Goal: Information Seeking & Learning: Learn about a topic

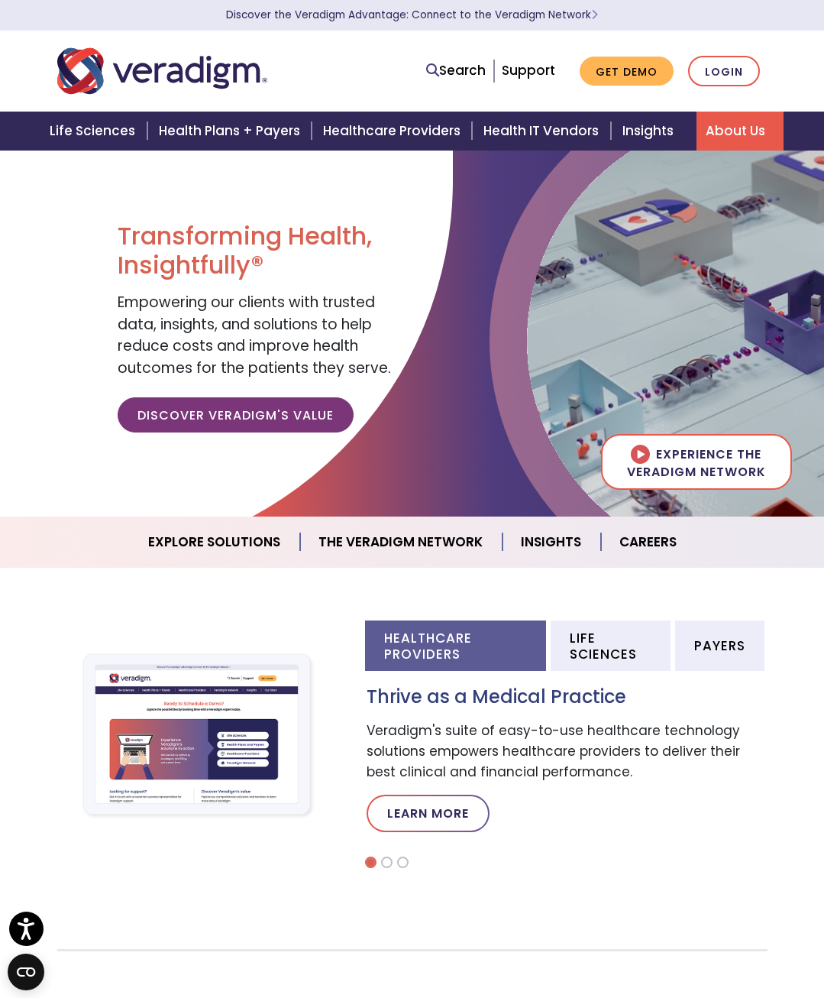
click at [721, 126] on link "About Us" at bounding box center [740, 131] width 87 height 39
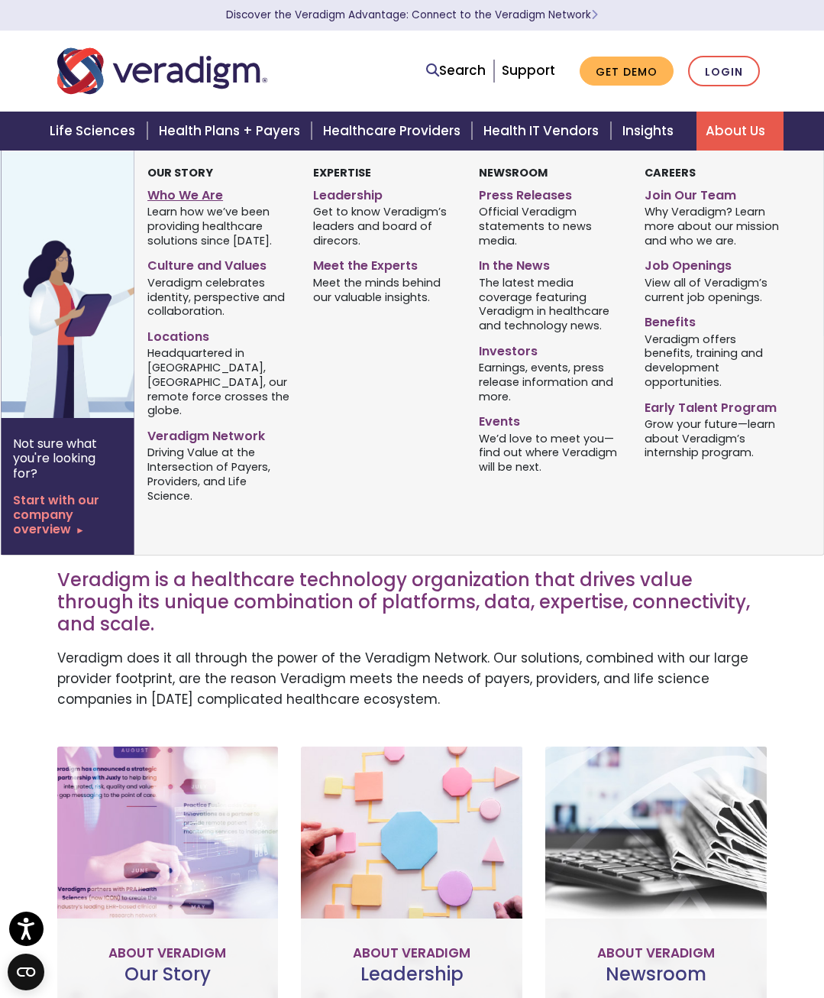
click at [220, 193] on link "Who We Are" at bounding box center [218, 193] width 143 height 22
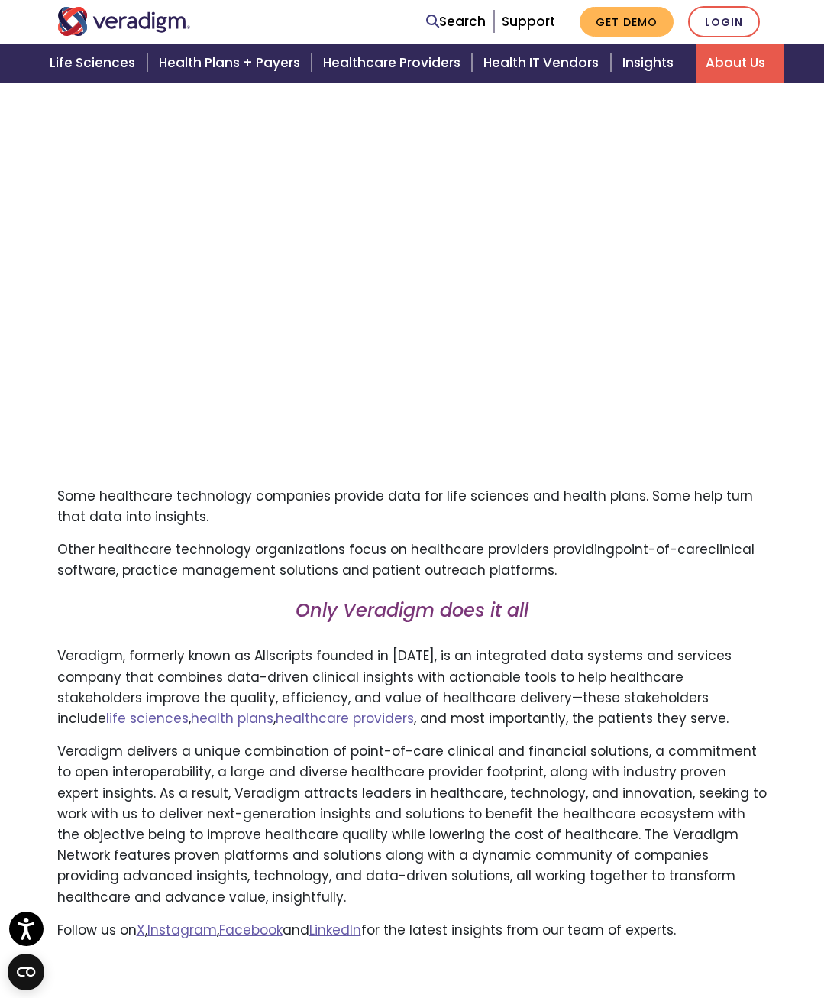
scroll to position [668, 0]
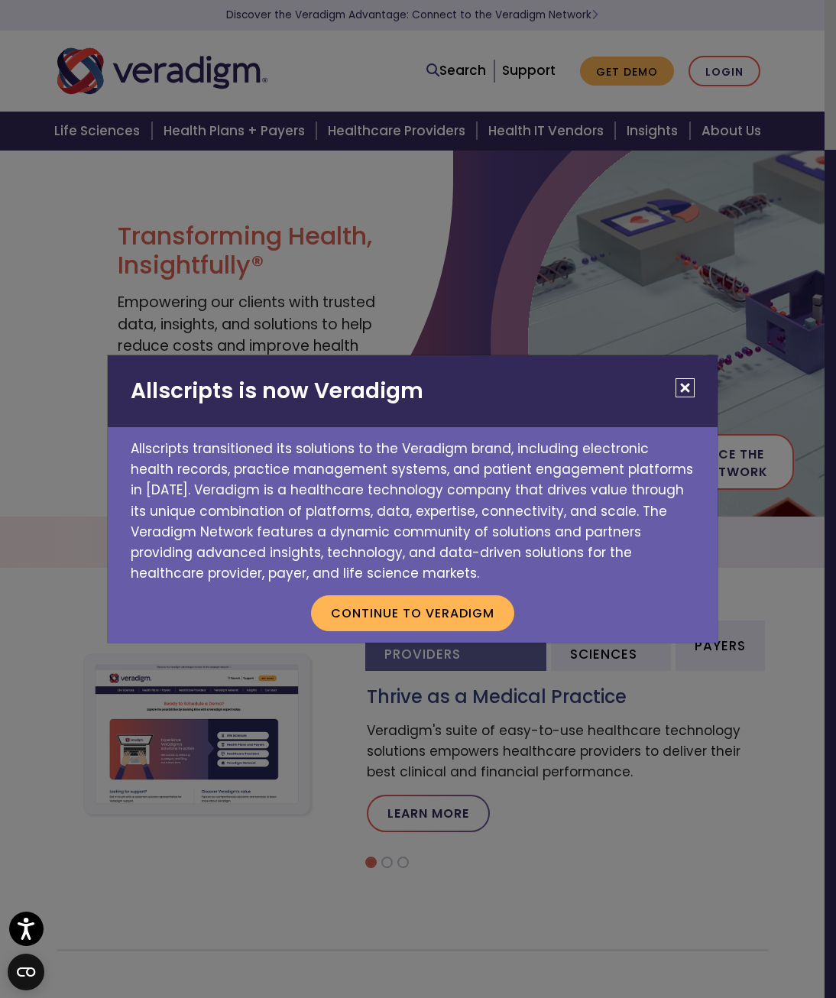
click at [694, 381] on button "Close" at bounding box center [684, 387] width 19 height 19
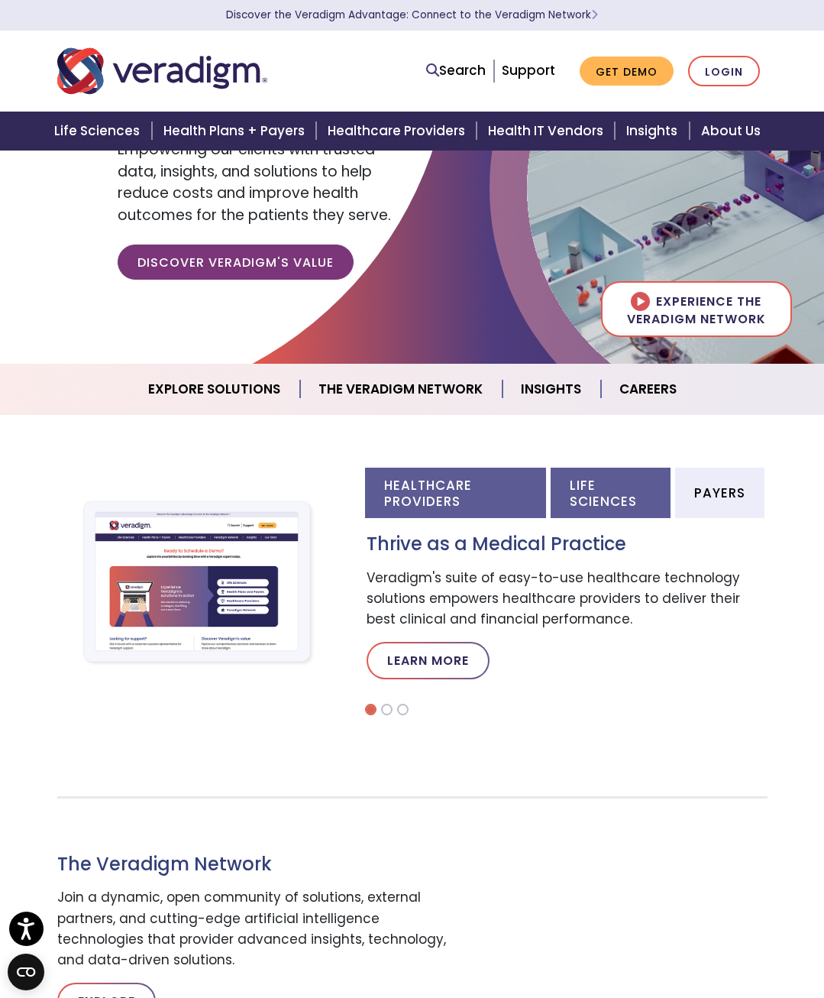
scroll to position [229, 0]
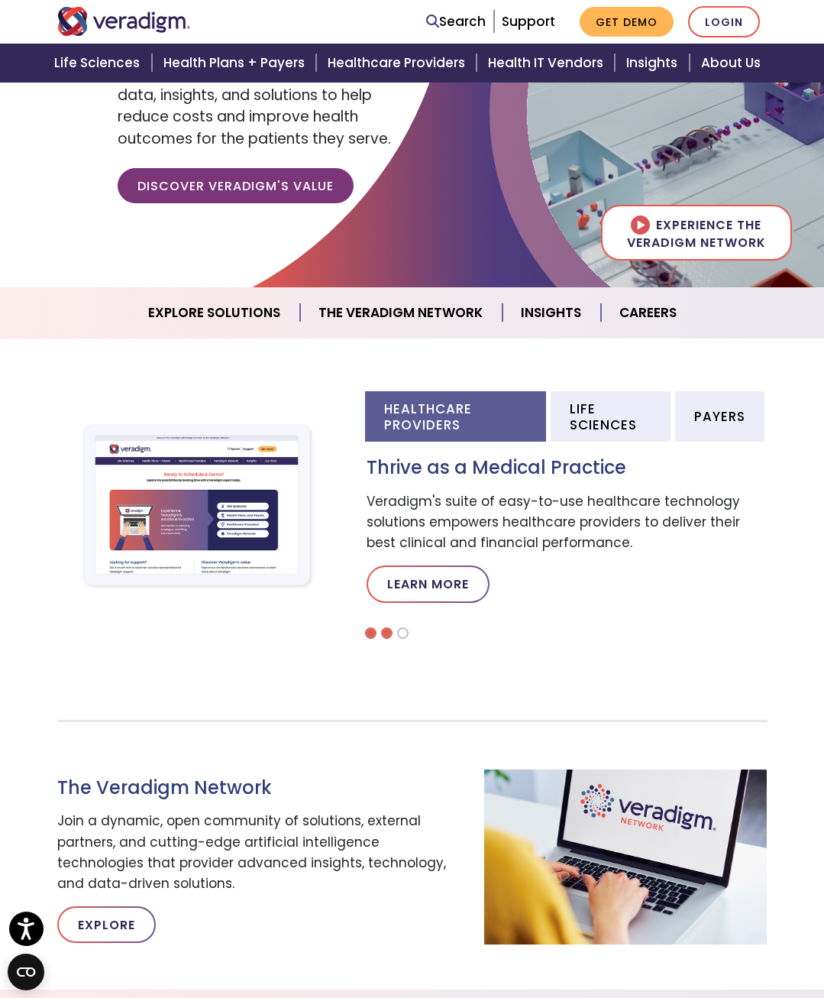
click at [390, 629] on li at bounding box center [386, 632] width 11 height 11
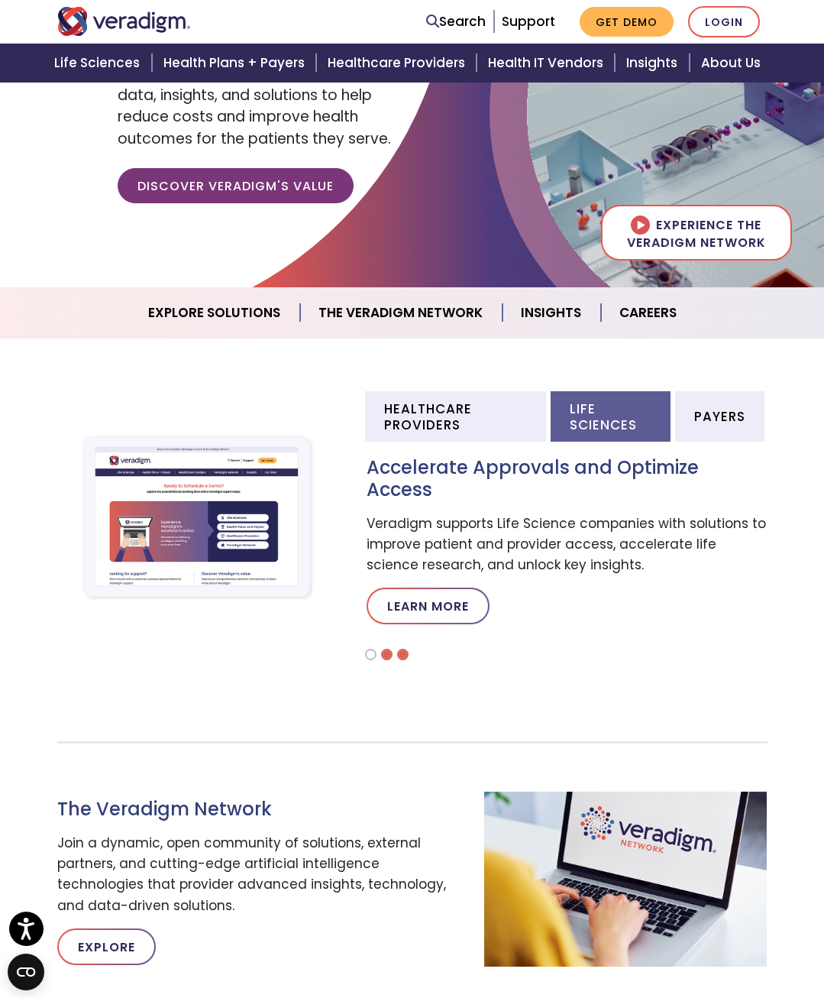
click at [403, 649] on li at bounding box center [402, 654] width 11 height 11
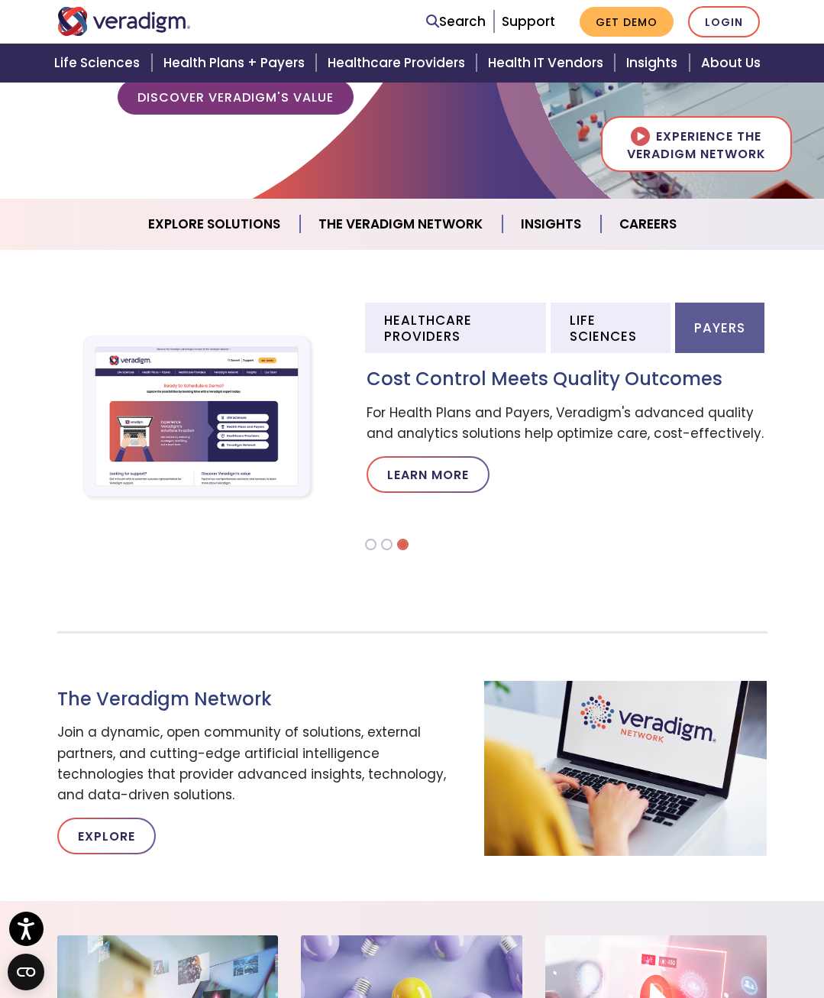
scroll to position [0, 0]
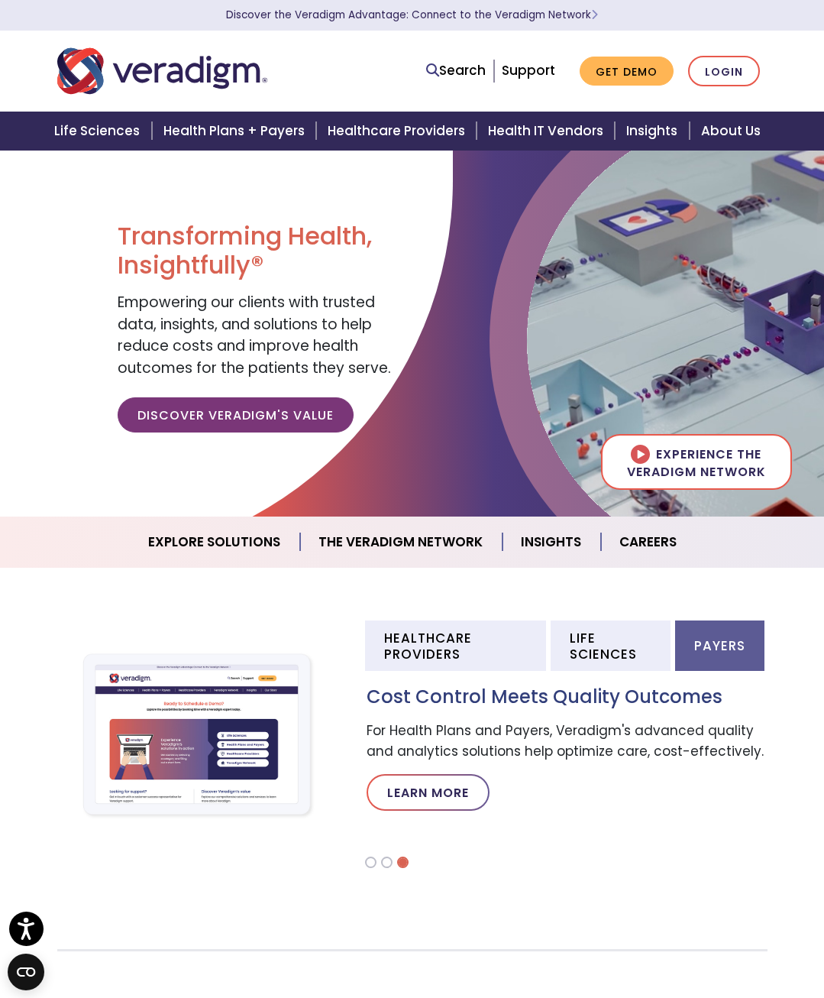
click at [238, 548] on link "Explore Solutions" at bounding box center [215, 542] width 170 height 39
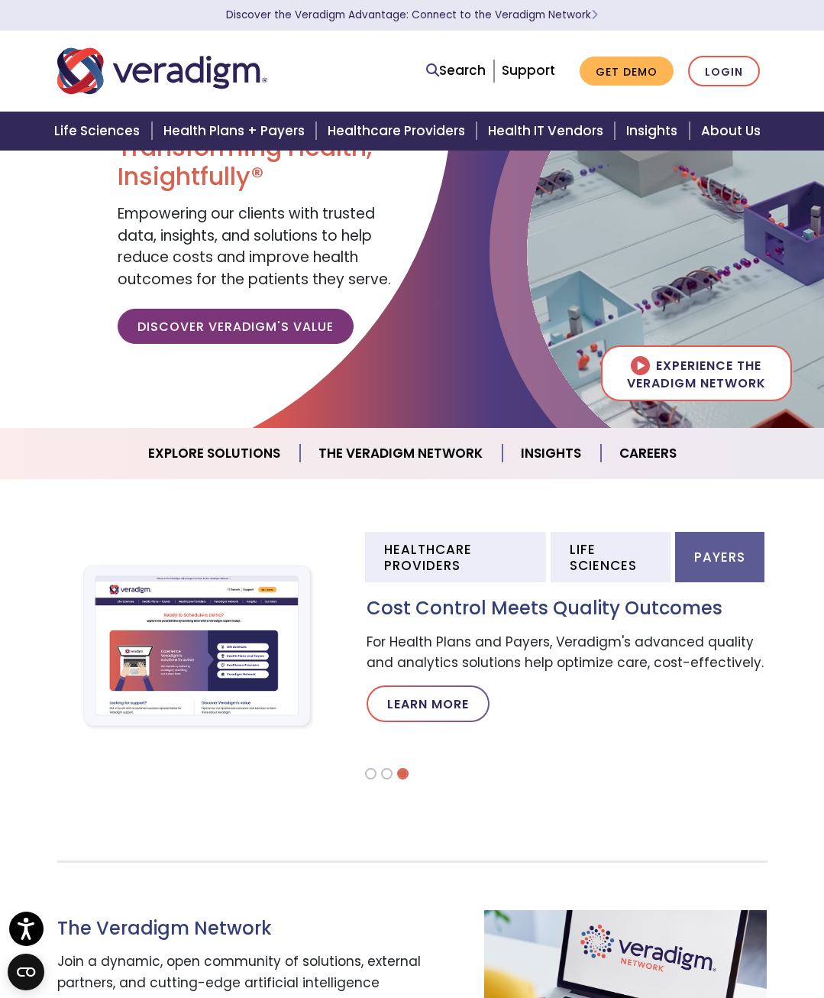
scroll to position [12, 0]
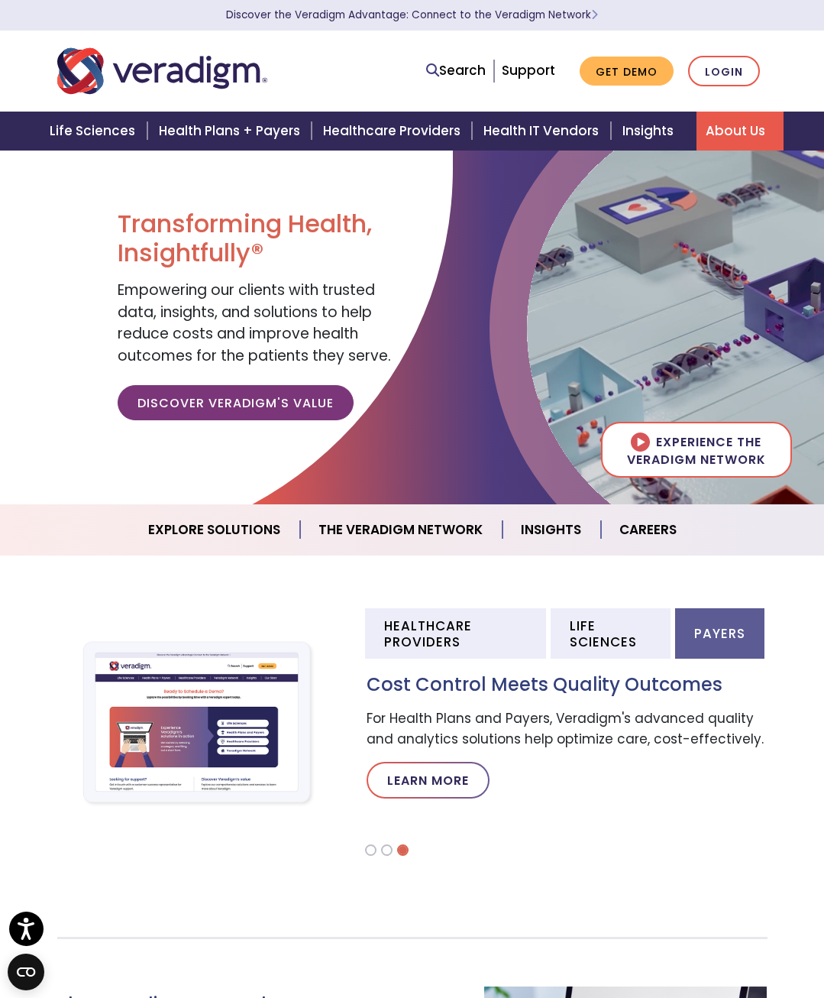
click at [728, 114] on link "About Us" at bounding box center [740, 131] width 87 height 39
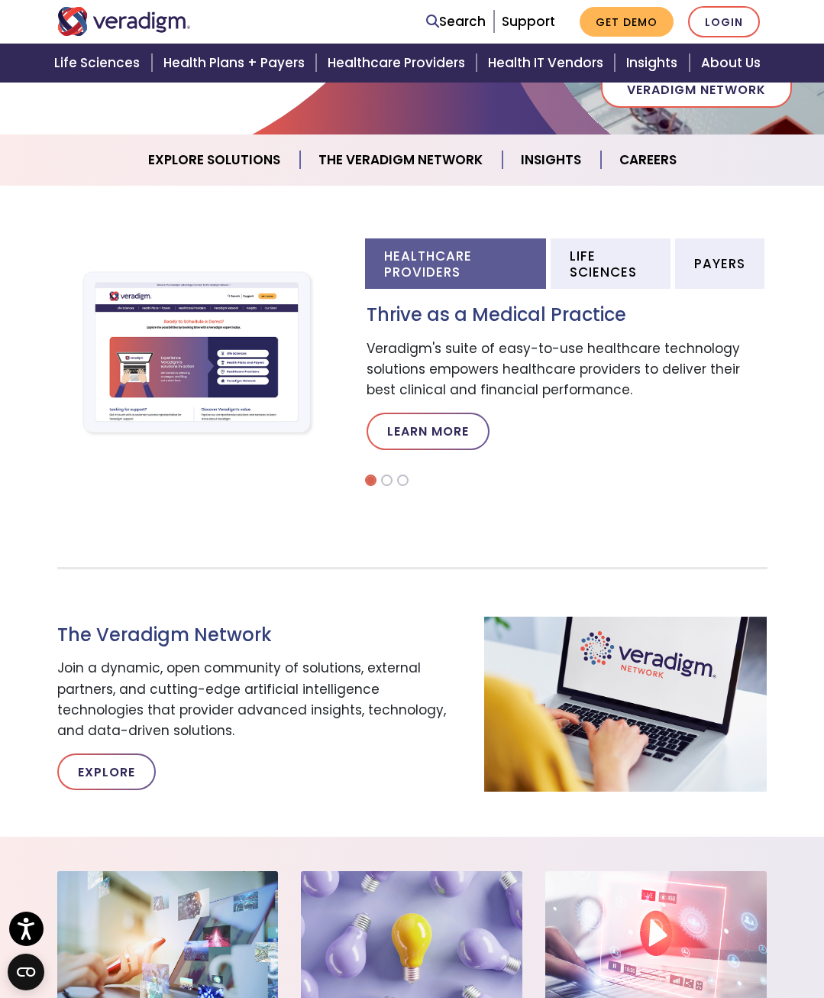
scroll to position [76, 0]
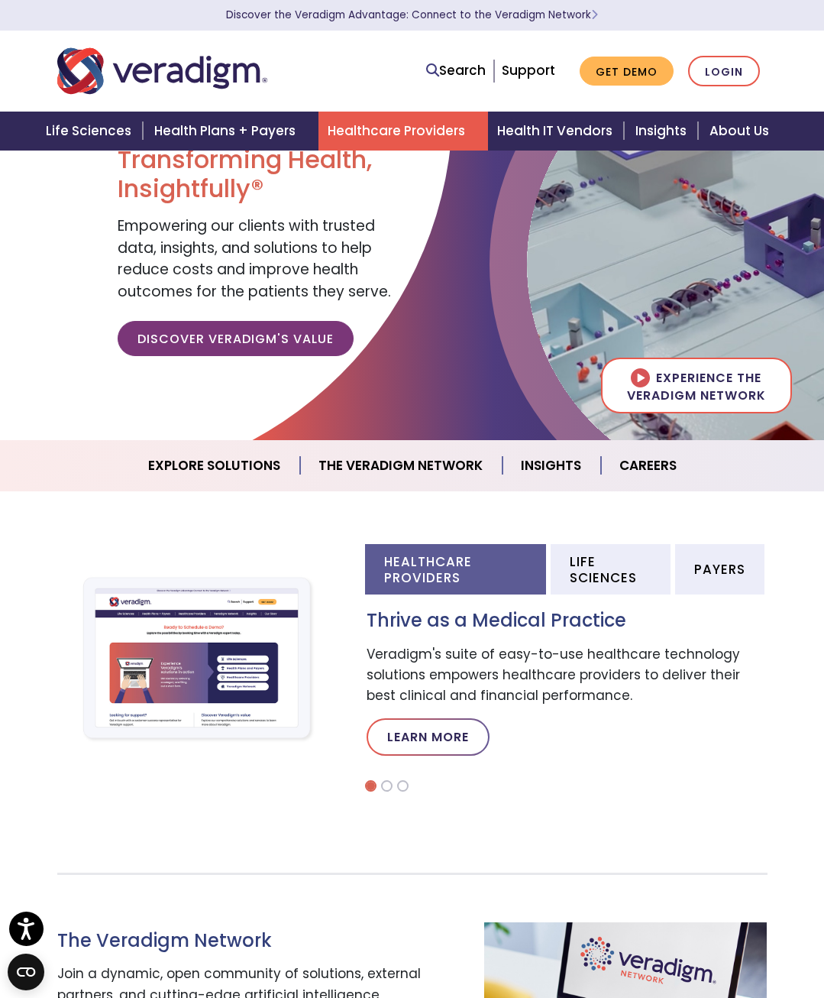
click at [425, 129] on link "Healthcare Providers" at bounding box center [404, 131] width 170 height 39
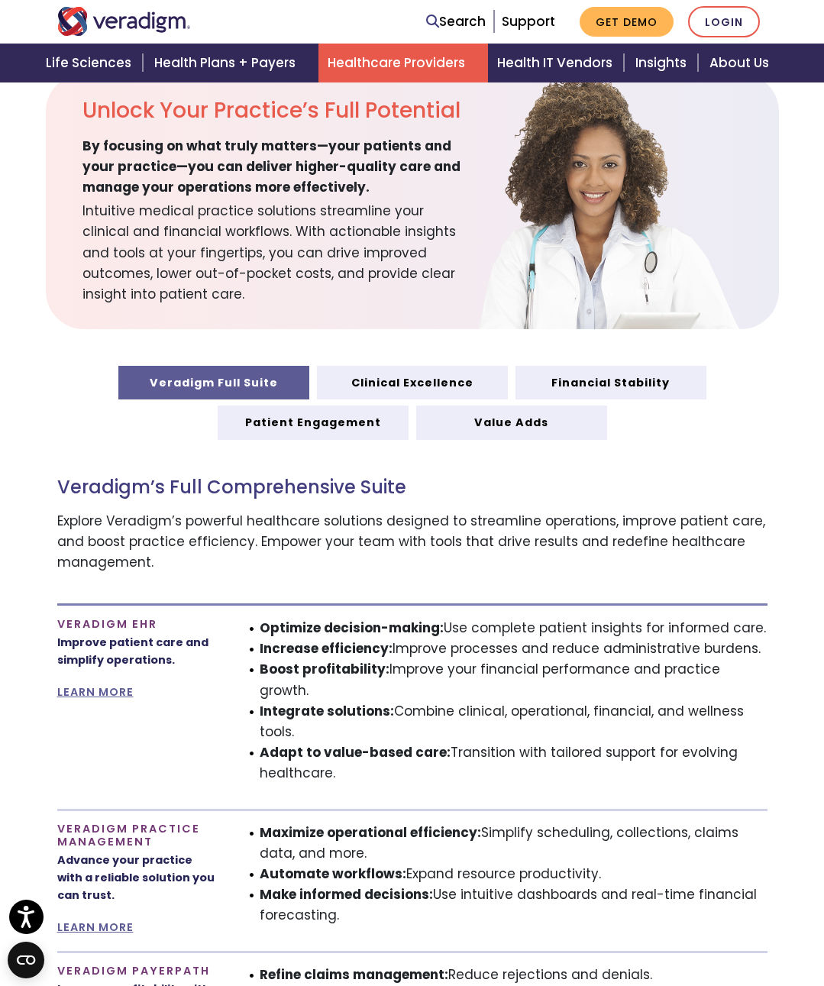
scroll to position [458, 0]
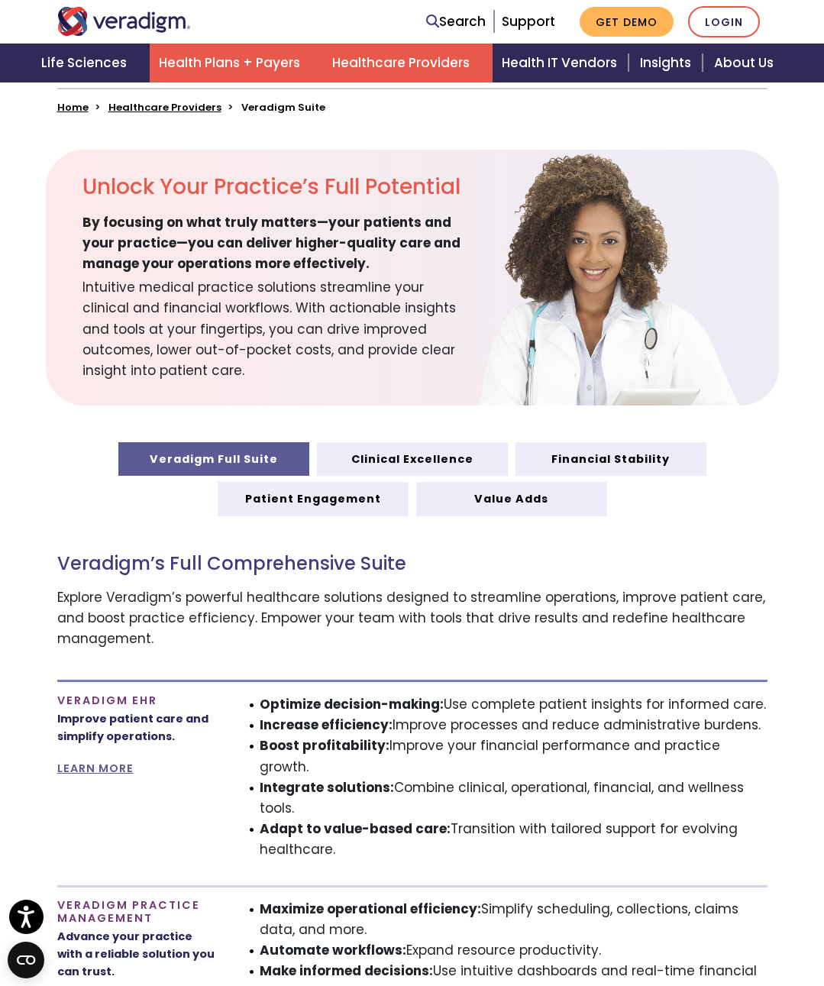
click at [257, 74] on link "Health Plans + Payers" at bounding box center [236, 63] width 173 height 39
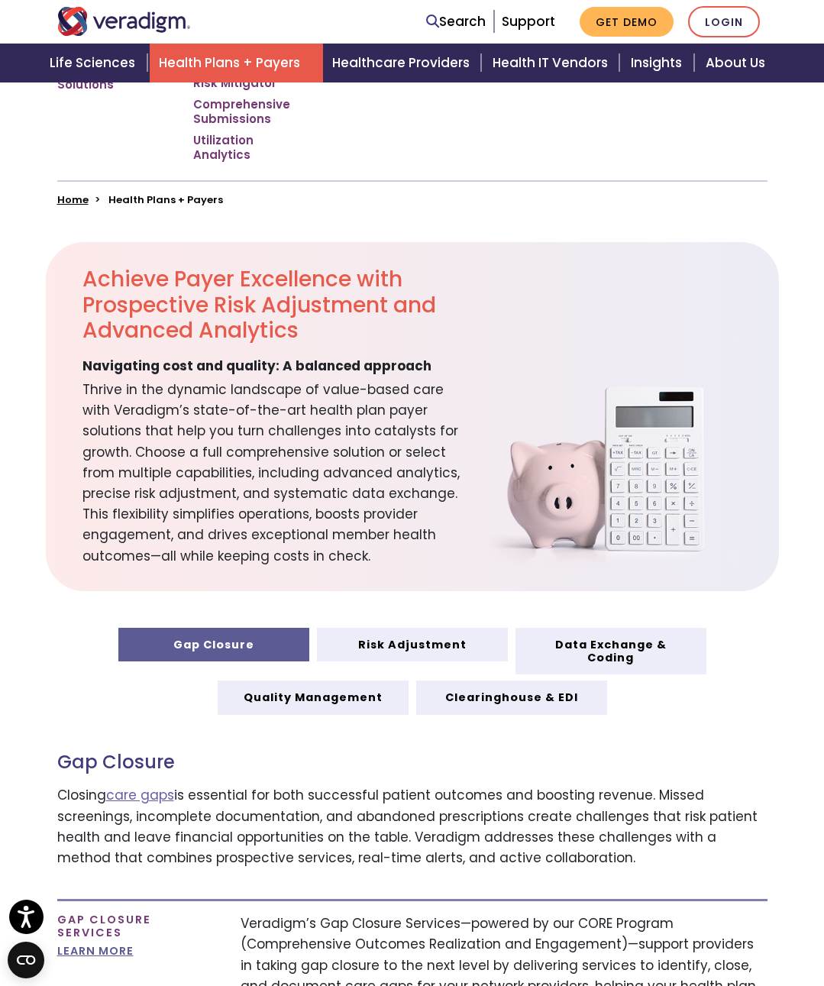
scroll to position [458, 0]
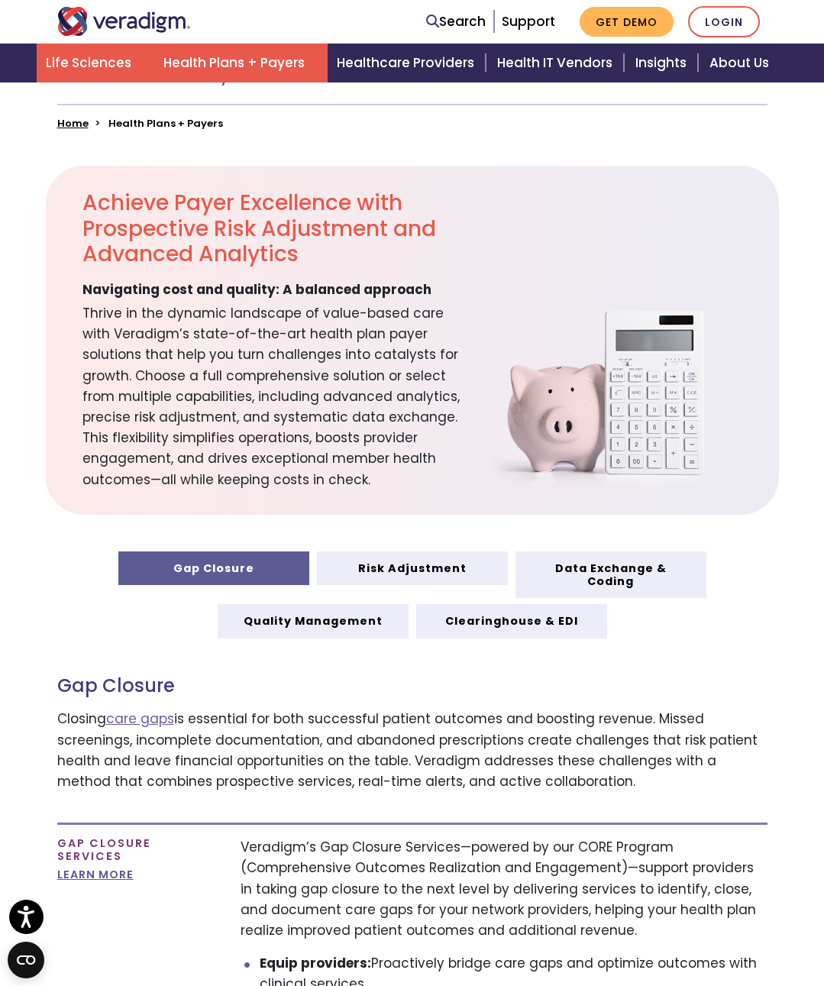
click at [103, 66] on link "Life Sciences" at bounding box center [96, 63] width 118 height 39
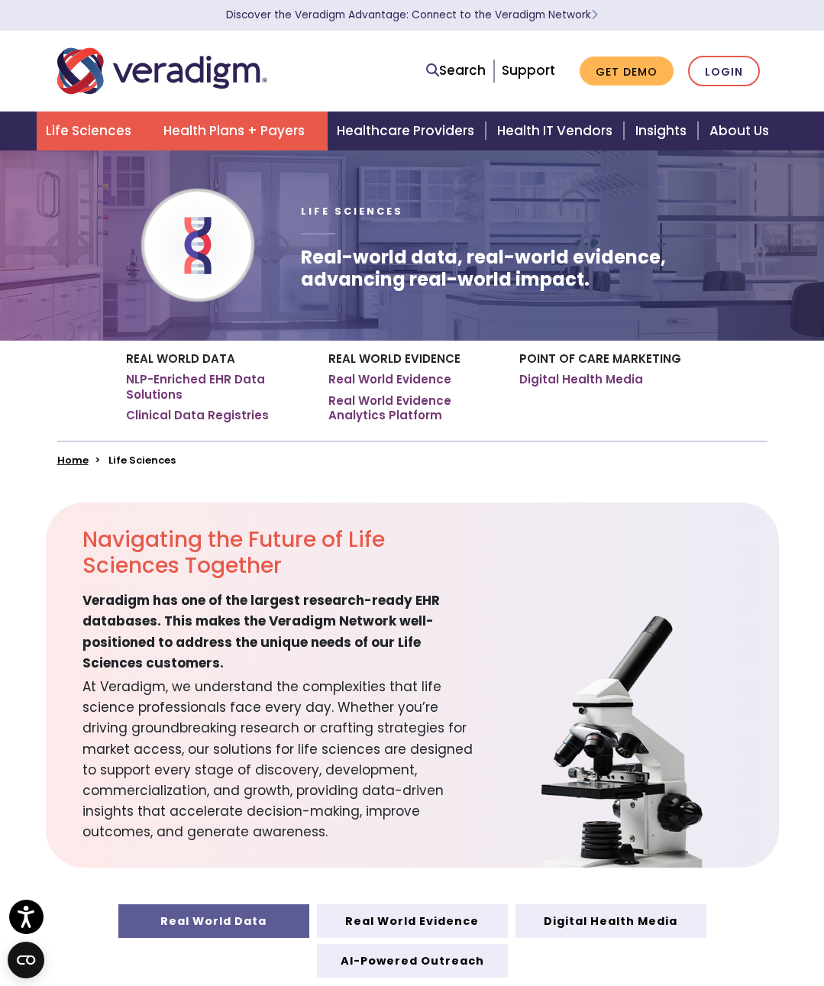
click at [221, 124] on link "Health Plans + Payers" at bounding box center [240, 131] width 173 height 39
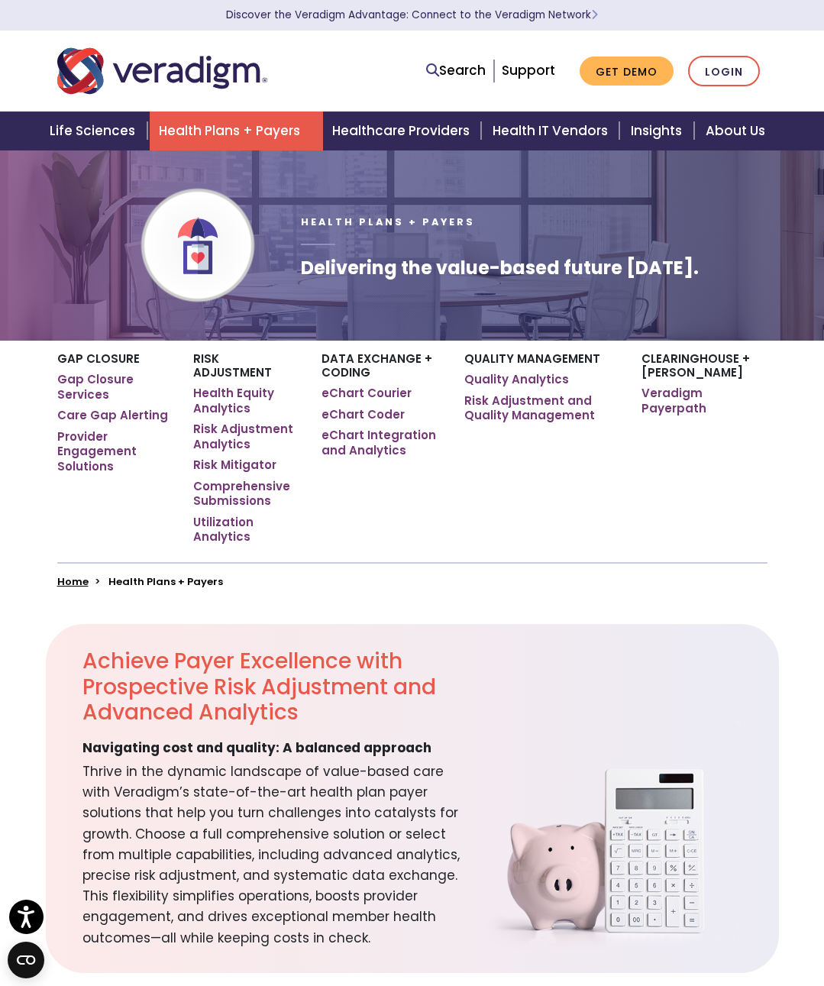
scroll to position [153, 0]
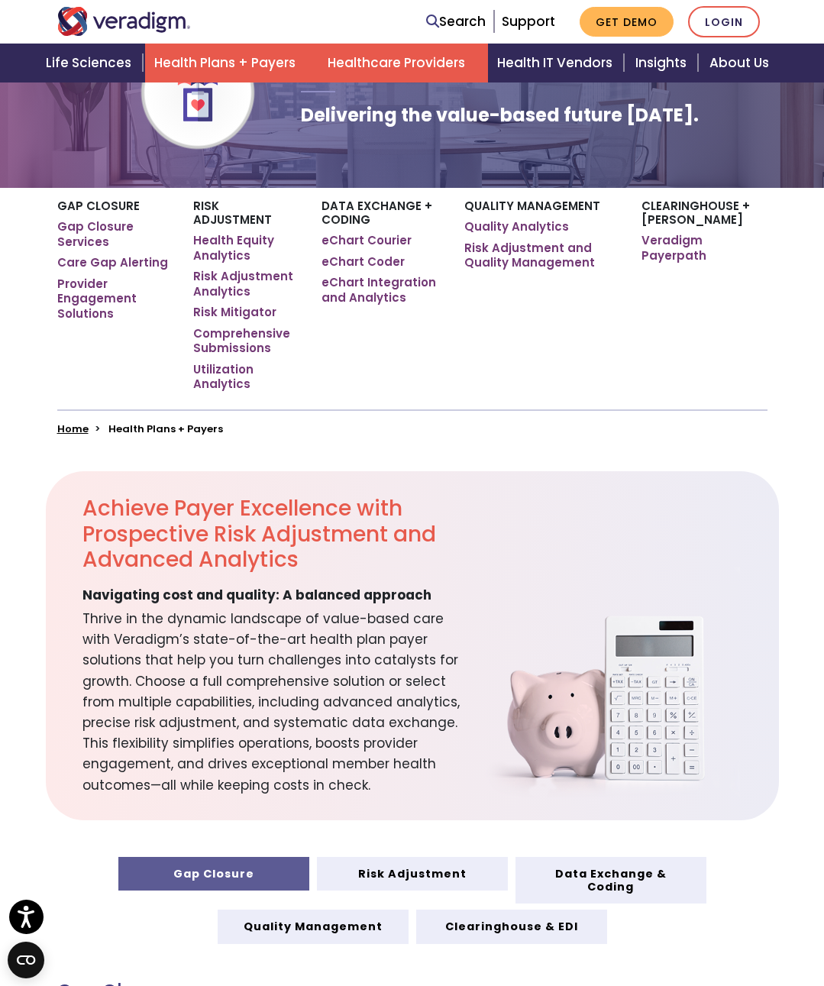
click at [338, 70] on link "Healthcare Providers" at bounding box center [404, 63] width 170 height 39
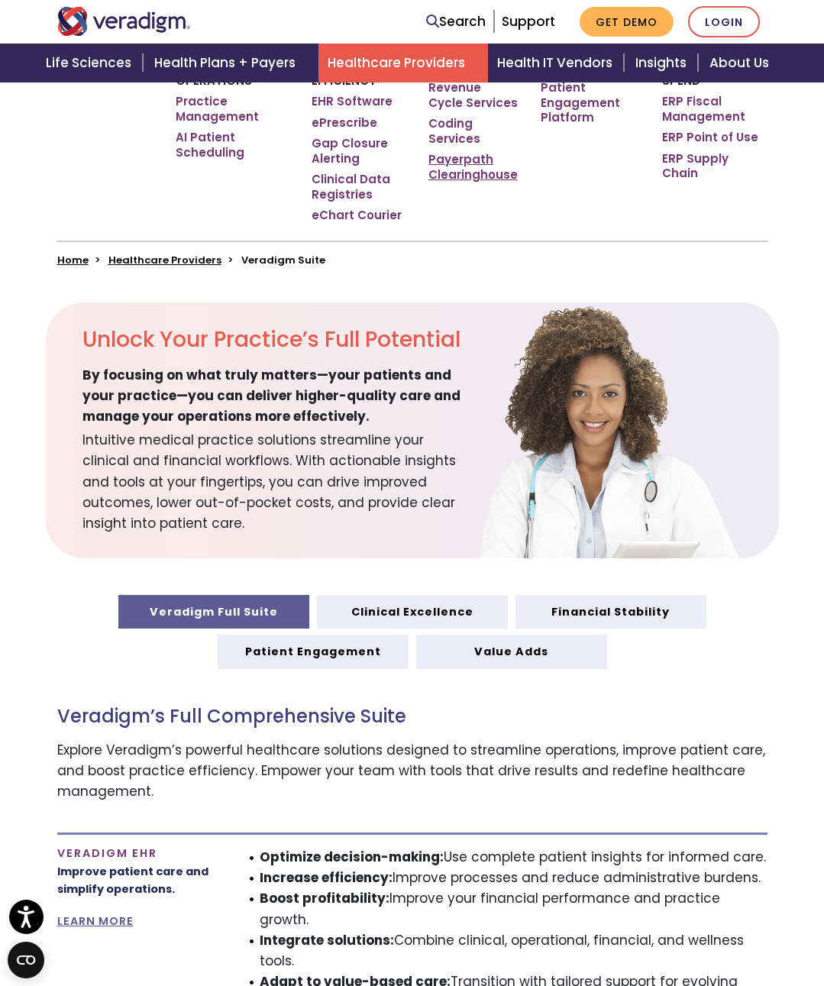
scroll to position [153, 0]
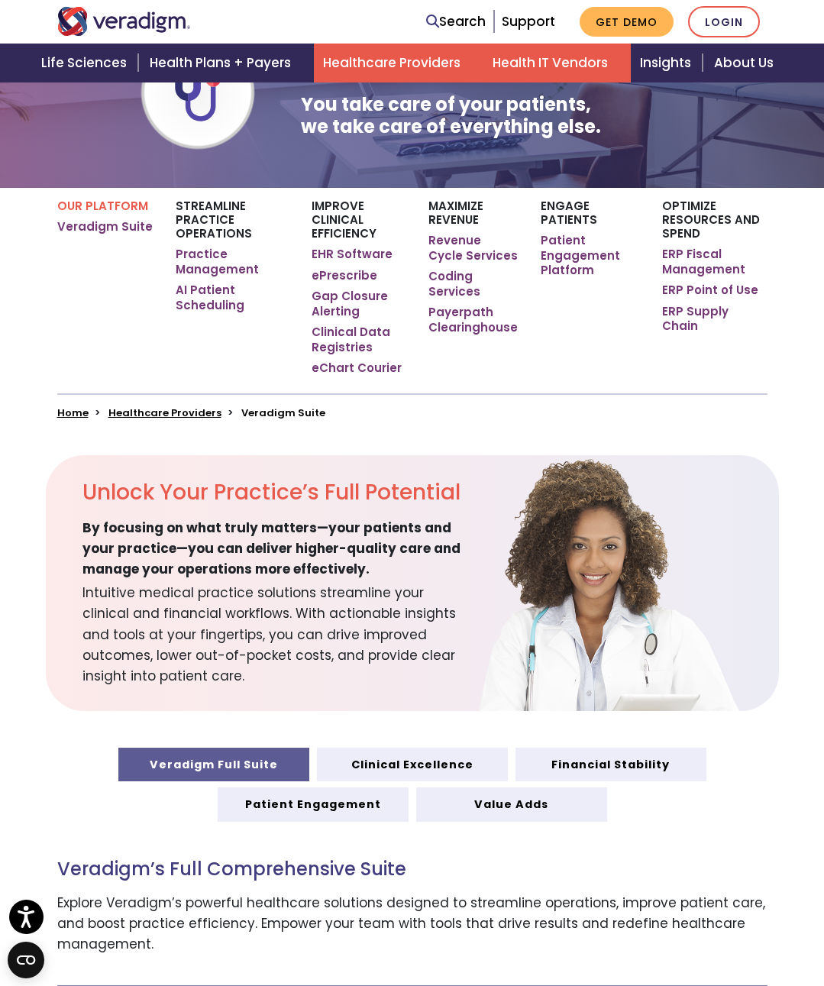
click at [571, 60] on link "Health IT Vendors" at bounding box center [557, 63] width 147 height 39
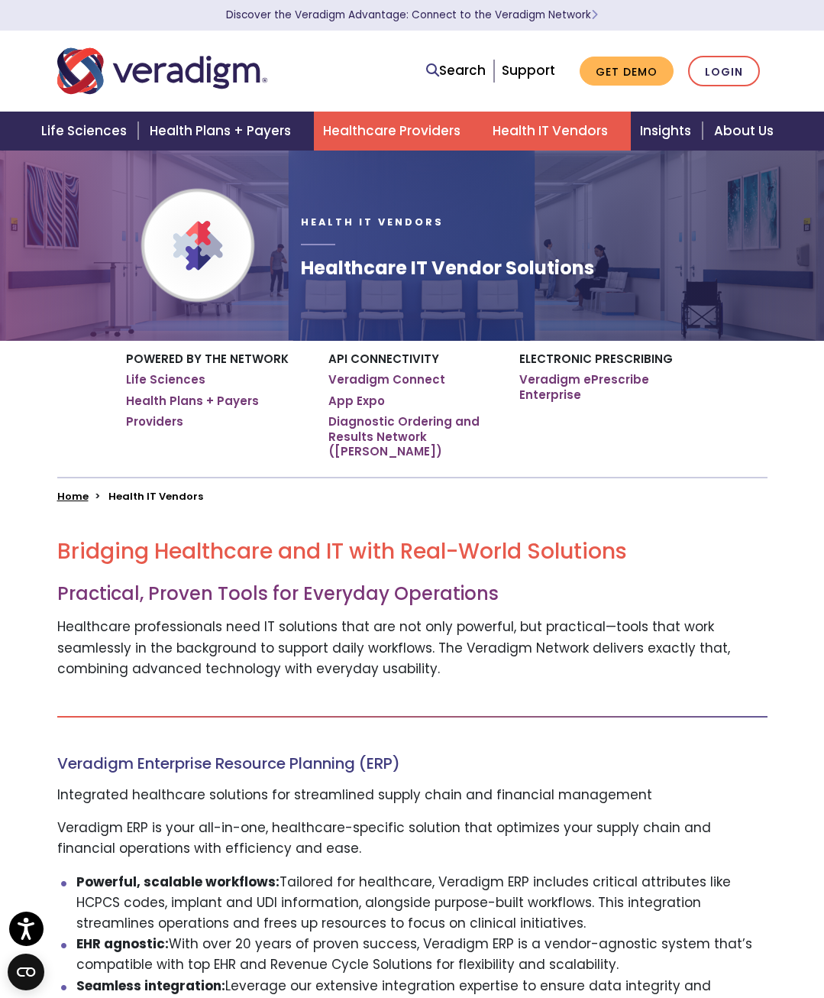
click at [381, 120] on link "Healthcare Providers" at bounding box center [399, 131] width 170 height 39
